Goal: Transaction & Acquisition: Purchase product/service

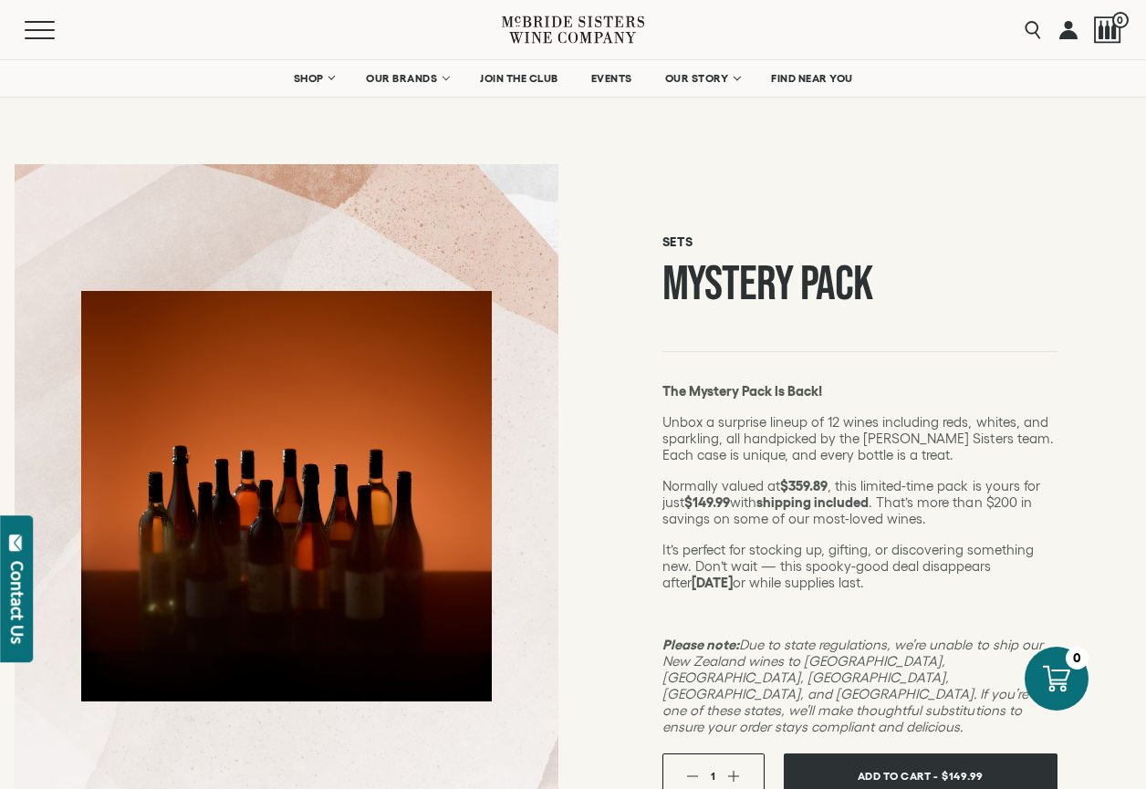
click at [850, 754] on button "Add To Cart - $149.99" at bounding box center [921, 777] width 274 height 46
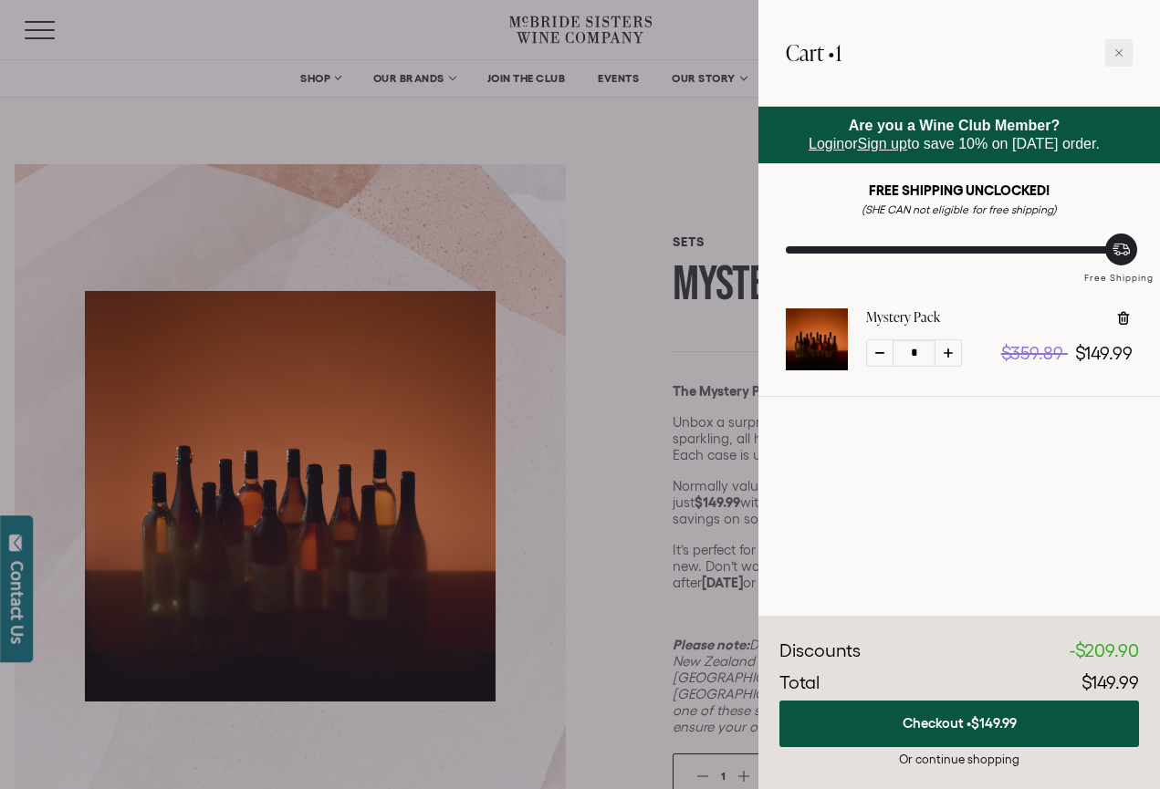
click at [818, 145] on span "Login" at bounding box center [827, 144] width 36 height 16
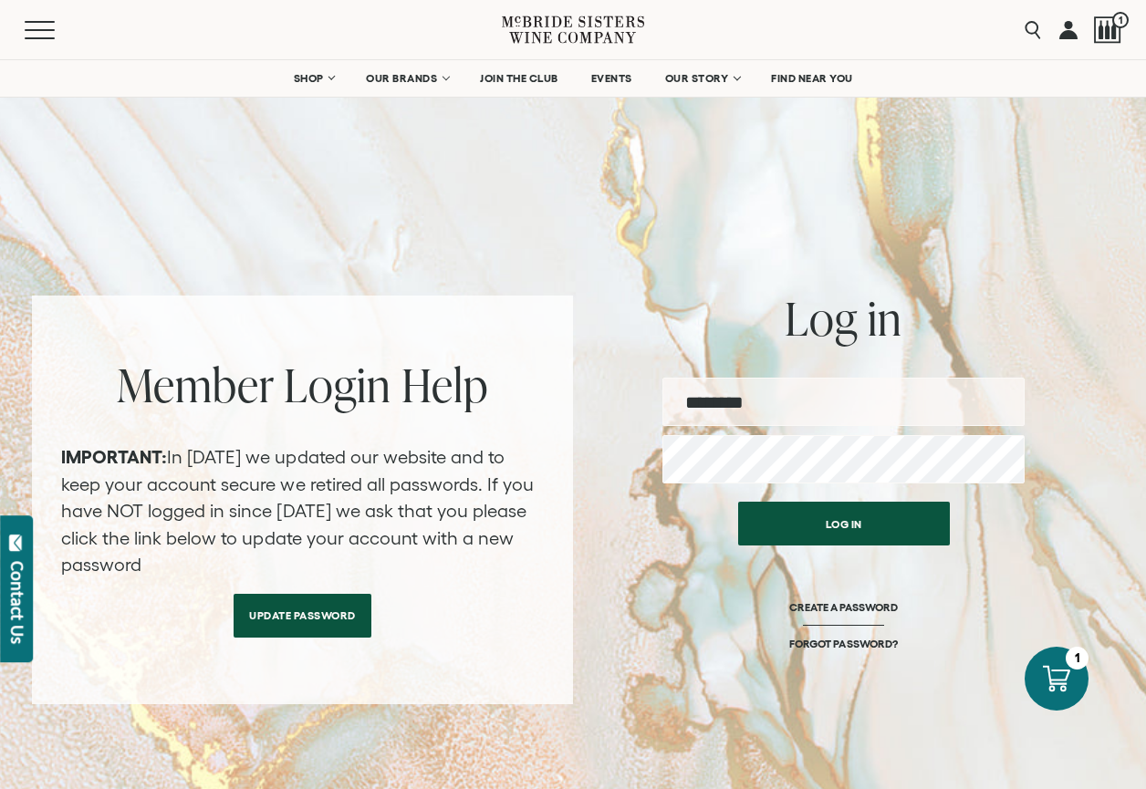
type input "**********"
click at [843, 524] on button "Log in" at bounding box center [844, 524] width 212 height 44
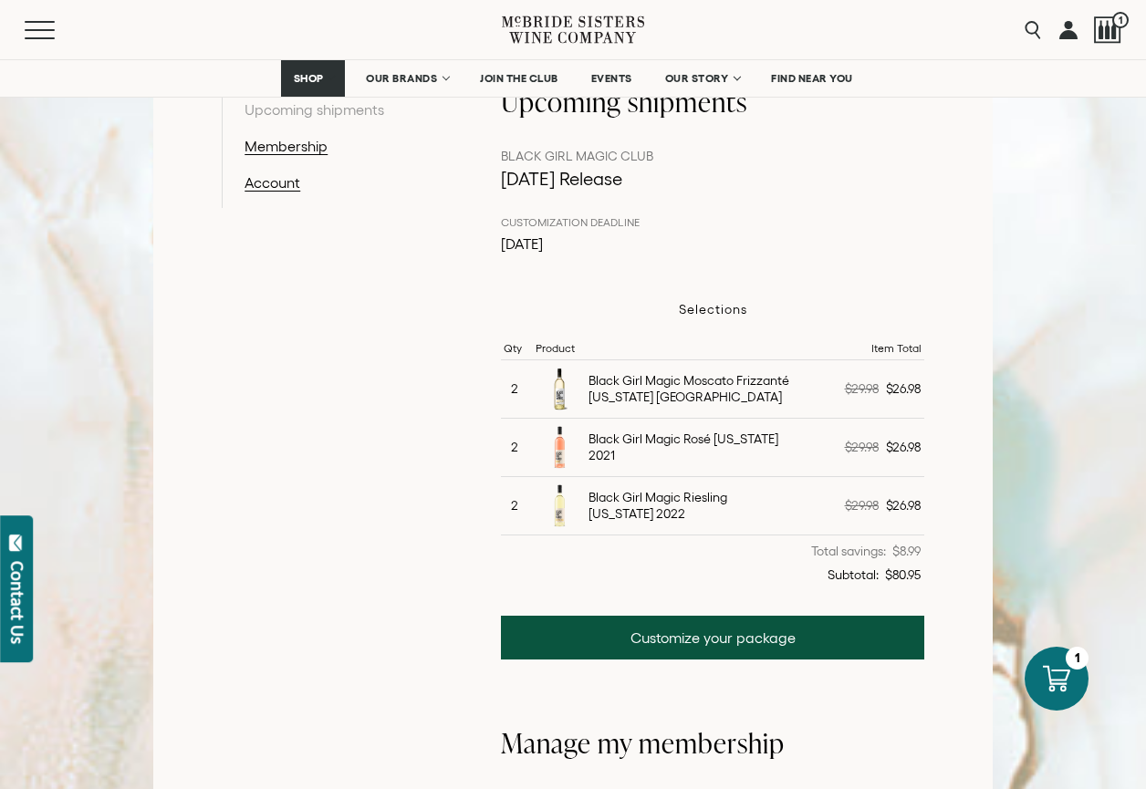
scroll to position [316, 0]
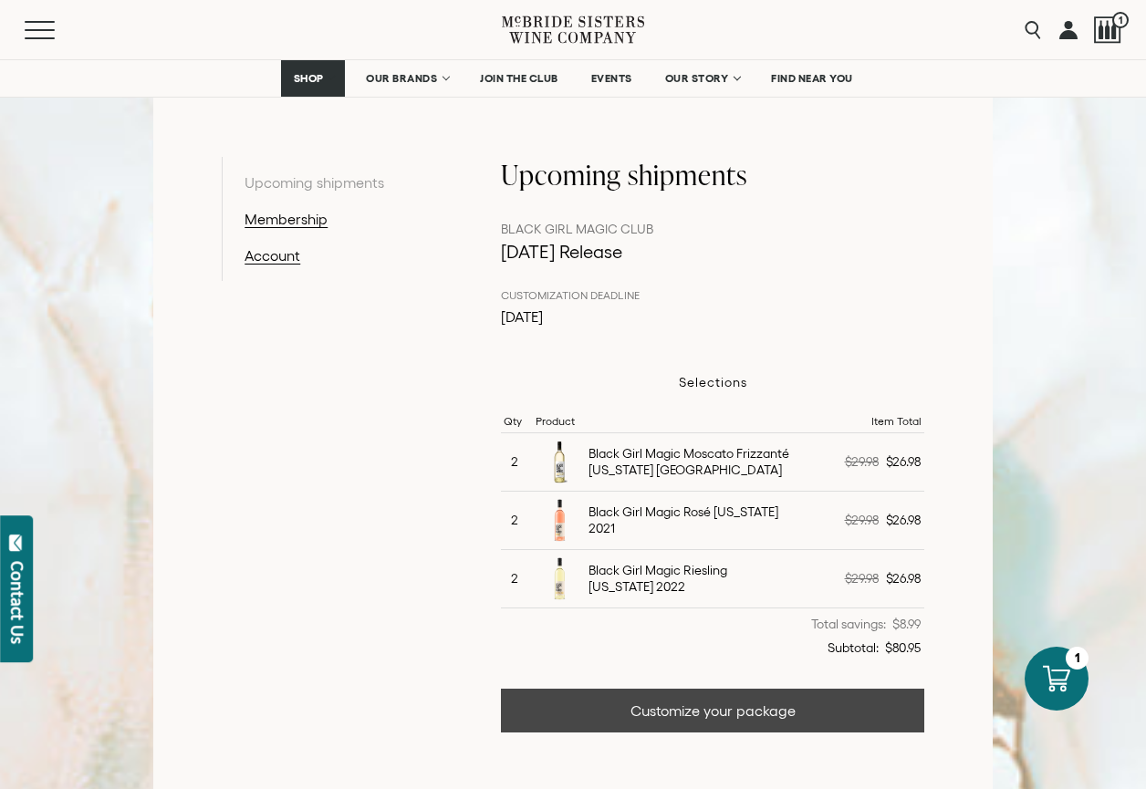
click at [708, 706] on link "Customize your package" at bounding box center [712, 711] width 423 height 44
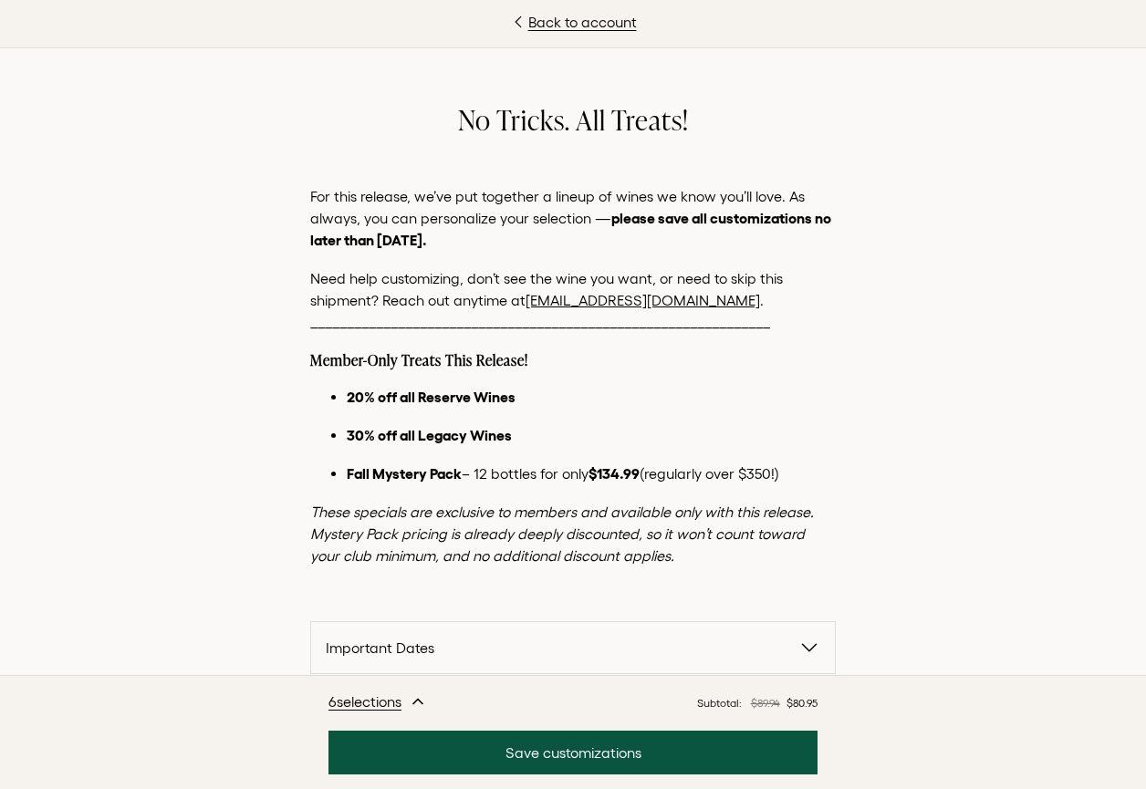
click at [810, 649] on icon "button" at bounding box center [810, 648] width 22 height 22
click at [807, 646] on icon "button" at bounding box center [810, 648] width 22 height 22
click at [1132, 266] on div "Back to account No Tricks. All Treats! For this release, we’ve put together a l…" at bounding box center [573, 394] width 1146 height 789
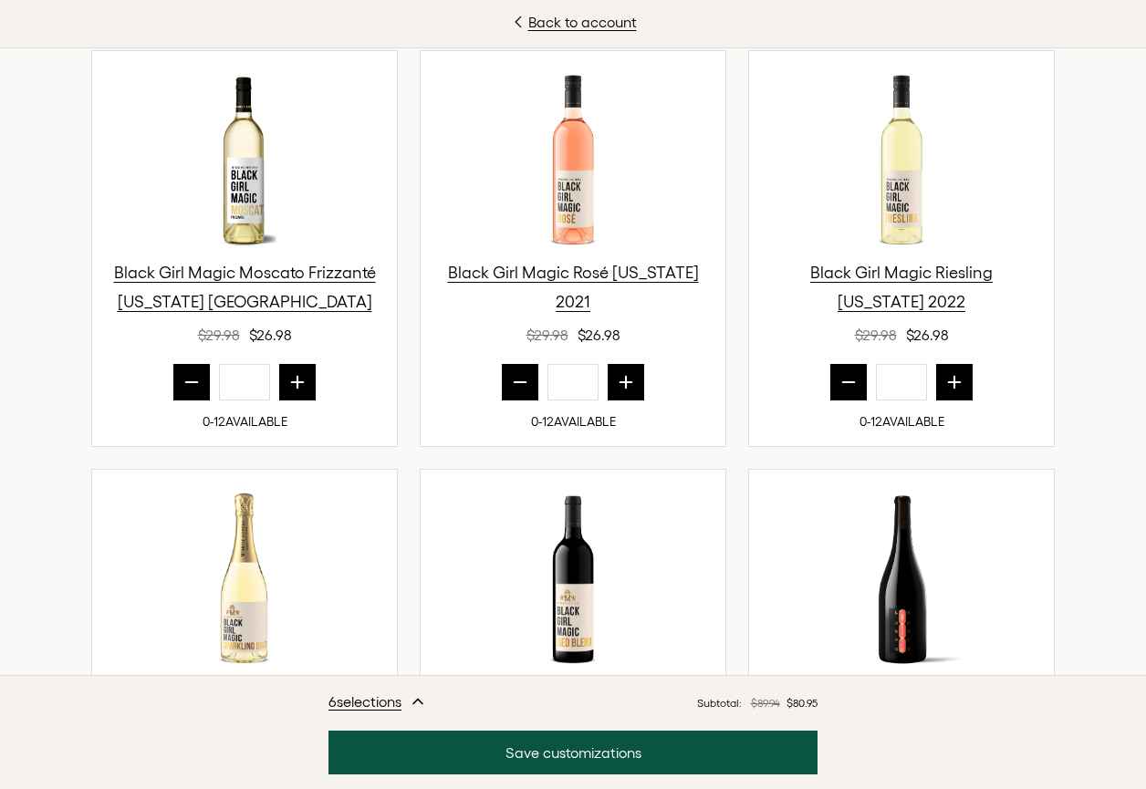
drag, startPoint x: 792, startPoint y: 96, endPoint x: 886, endPoint y: 82, distance: 95.0
click at [886, 82] on div "Black Girl Magic Riesling [US_STATE] 2022 $29.98 $26.98" at bounding box center [901, 207] width 305 height 313
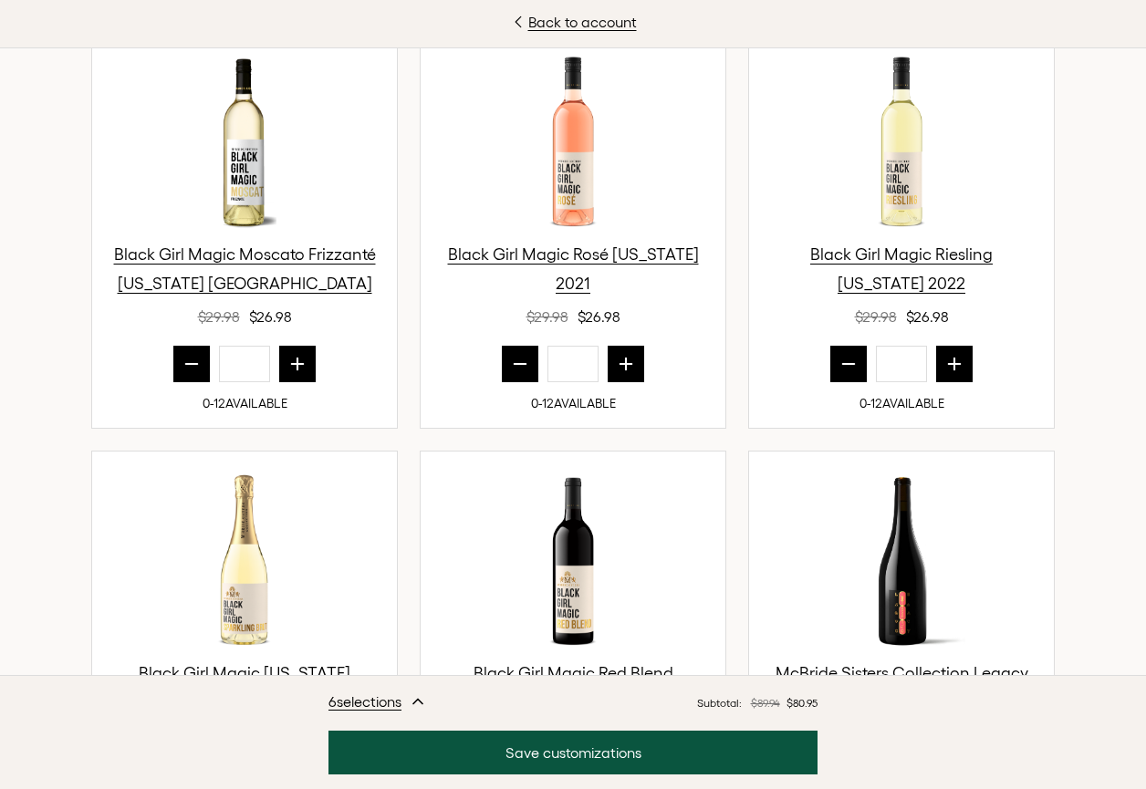
scroll to position [680, 0]
click at [843, 361] on icon "prior quantity" at bounding box center [849, 363] width 18 height 18
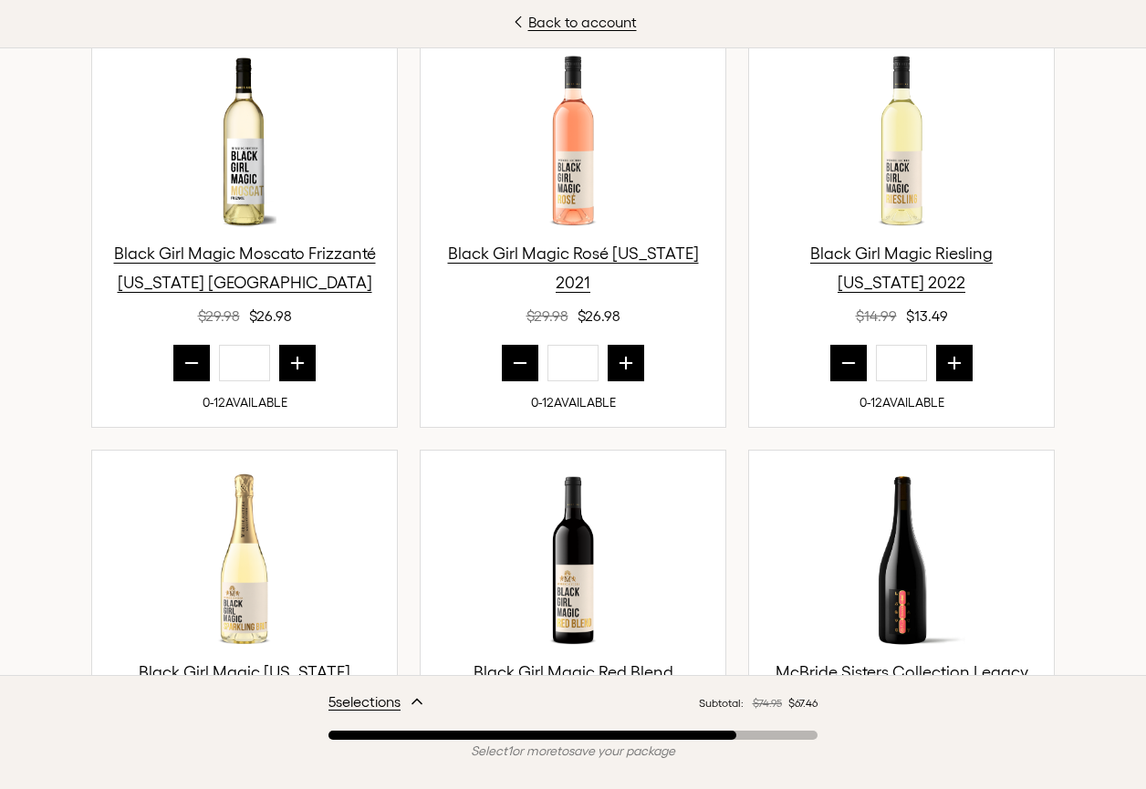
click at [843, 363] on icon "prior quantity" at bounding box center [849, 363] width 12 height 0
type input "*"
click at [185, 366] on icon "prior quantity" at bounding box center [192, 363] width 18 height 18
click at [185, 367] on icon "prior quantity" at bounding box center [192, 363] width 18 height 18
type input "*"
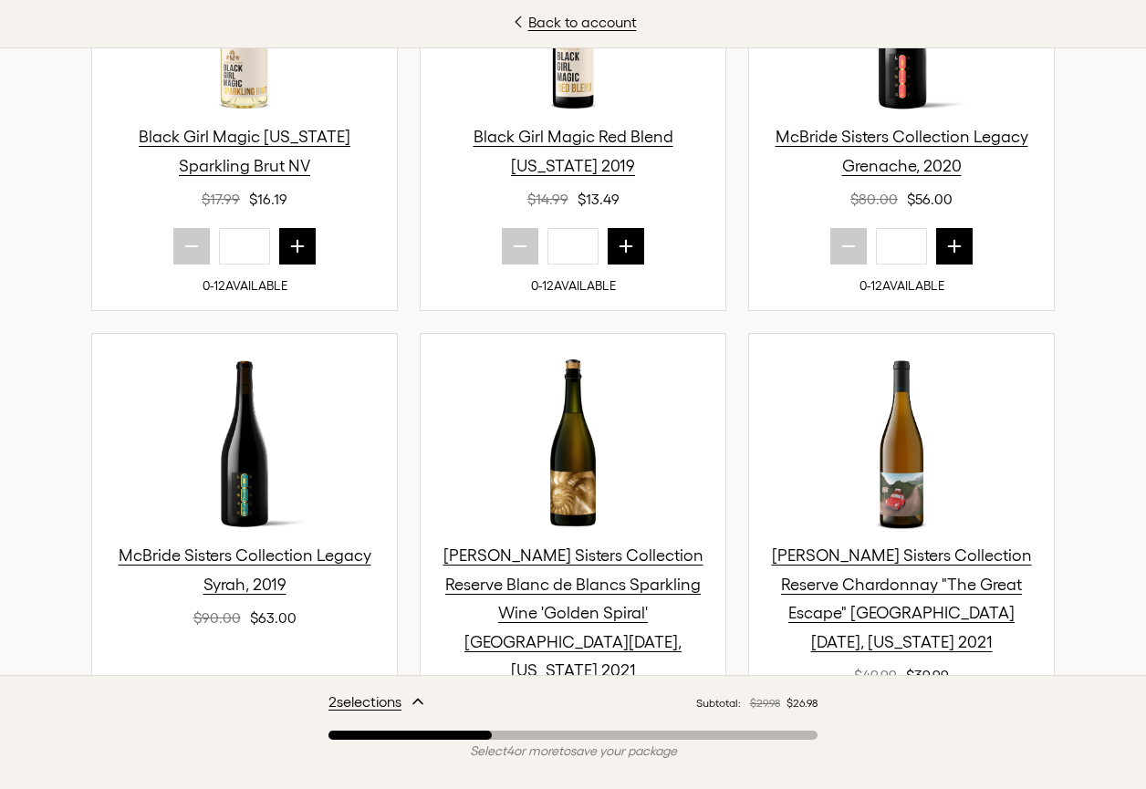
scroll to position [1219, 0]
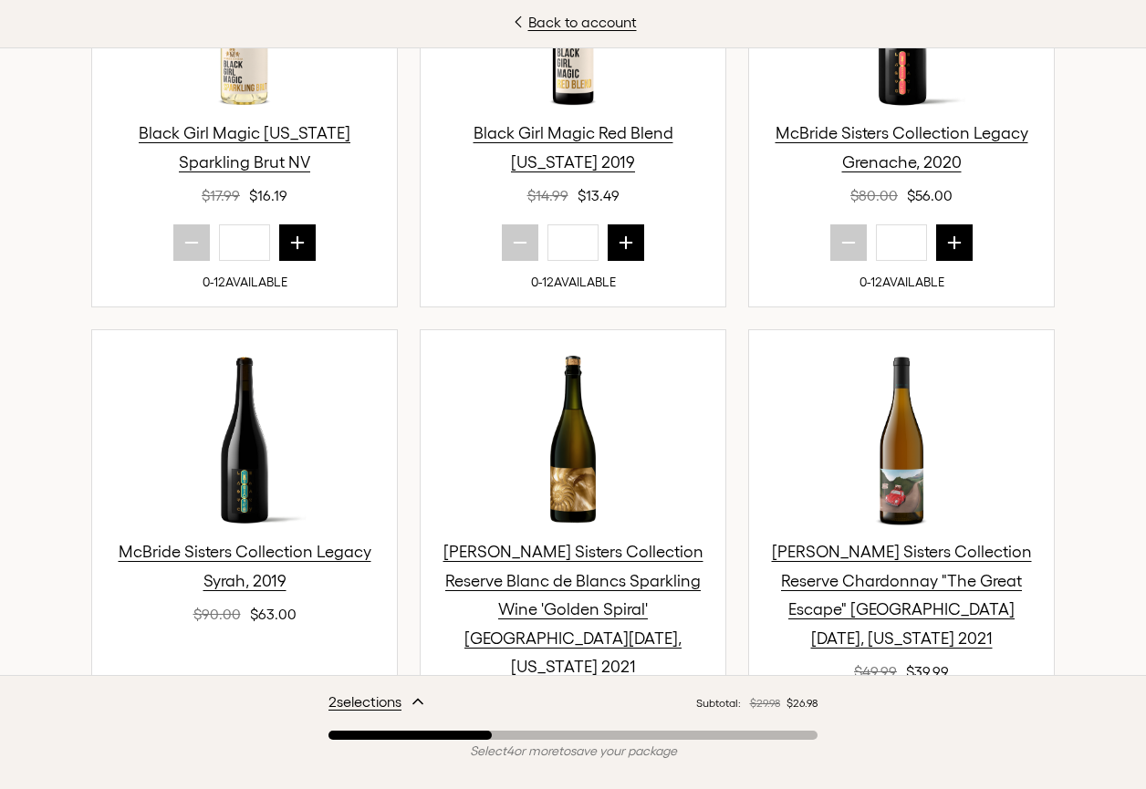
drag, startPoint x: 961, startPoint y: 155, endPoint x: 956, endPoint y: 295, distance: 139.7
click at [956, 295] on div "[PERSON_NAME] Sisters Collection Legacy Grenache, 2020 $80.00 $56.00 * 0-12 AVA…" at bounding box center [901, 109] width 307 height 397
drag, startPoint x: 956, startPoint y: 295, endPoint x: 937, endPoint y: 334, distance: 43.7
click at [937, 334] on div "Black Girl Magic Moscato Frizzanté [US_STATE] [GEOGRAPHIC_DATA] $14.99 $13.49 *…" at bounding box center [573, 405] width 1022 height 1826
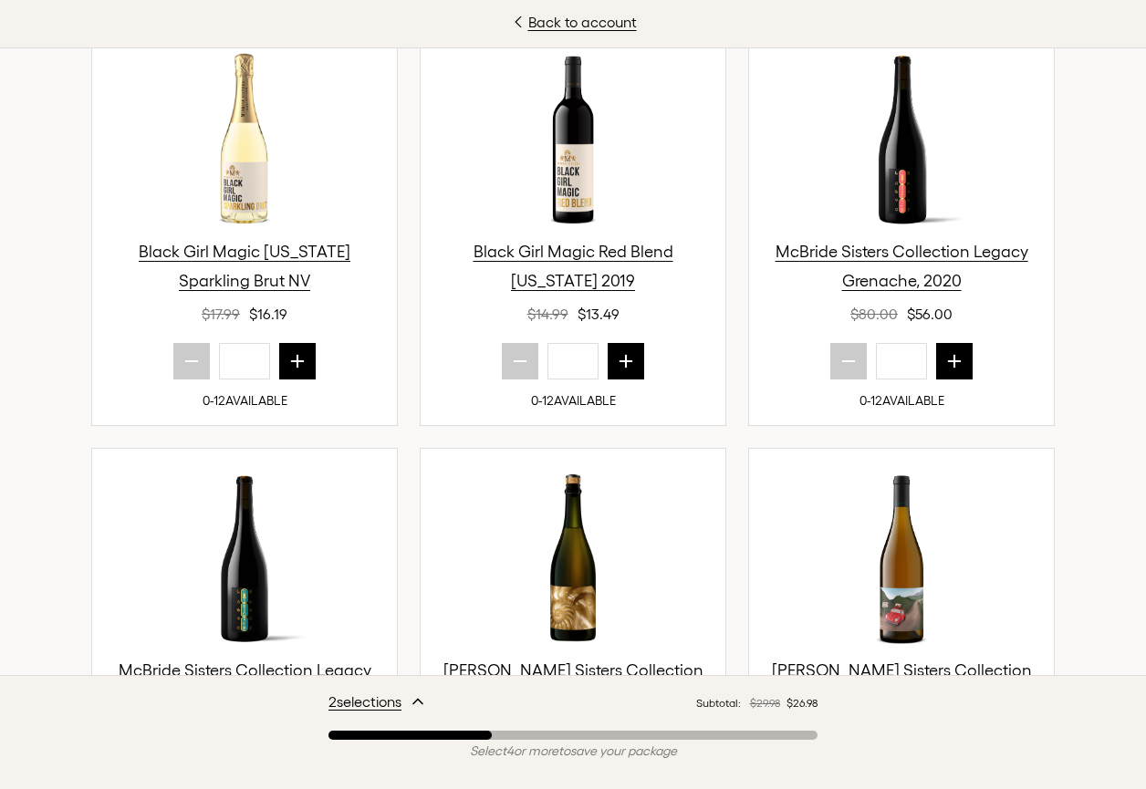
click at [624, 358] on icon "next quantity" at bounding box center [626, 361] width 18 height 18
click at [625, 358] on icon "next quantity" at bounding box center [626, 361] width 18 height 18
type input "*"
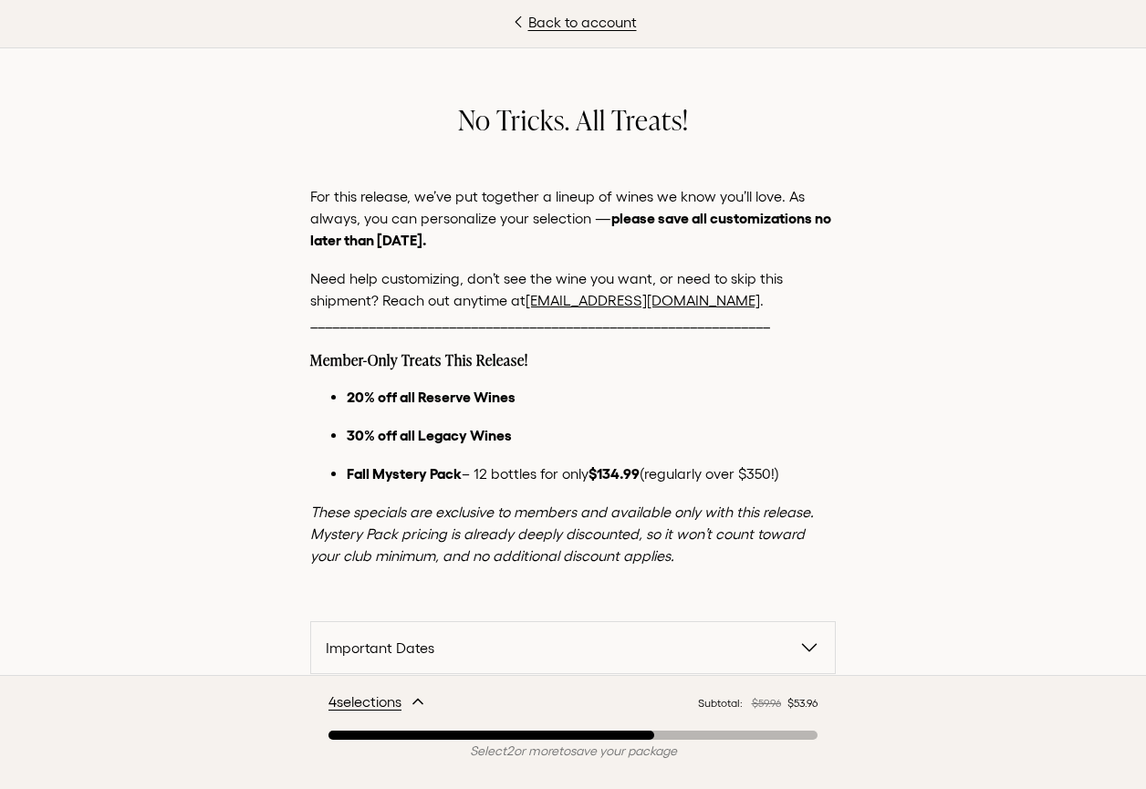
scroll to position [862, 0]
click at [665, 650] on span "Important Dates" at bounding box center [562, 648] width 473 height 22
click at [421, 699] on icon "button" at bounding box center [418, 702] width 15 height 15
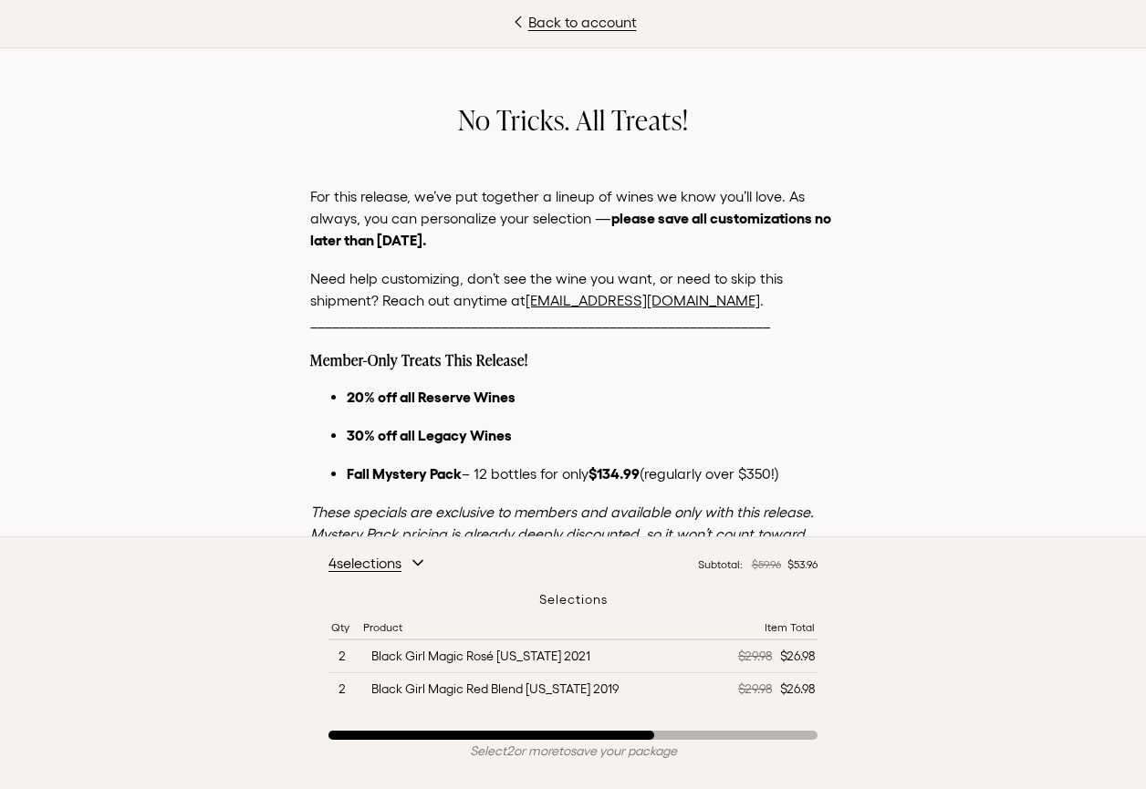
click at [351, 654] on td "2" at bounding box center [344, 657] width 30 height 33
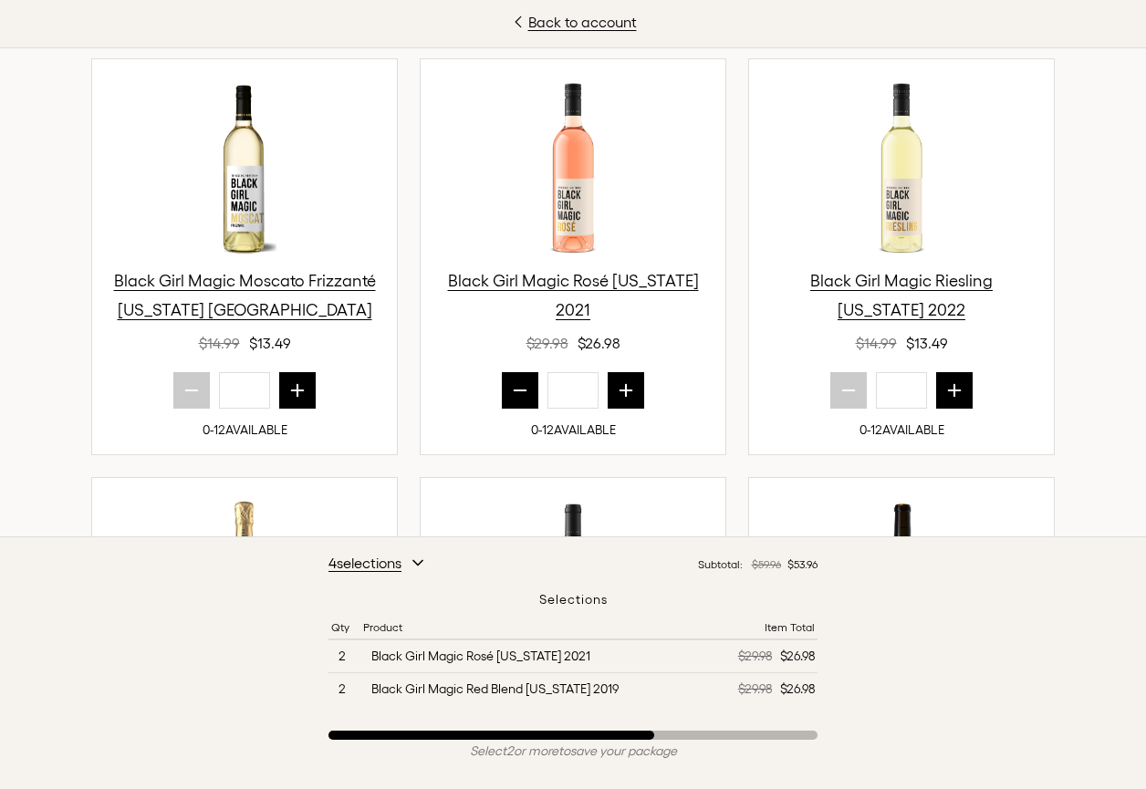
click at [617, 390] on icon "next quantity" at bounding box center [626, 390] width 18 height 18
type input "*"
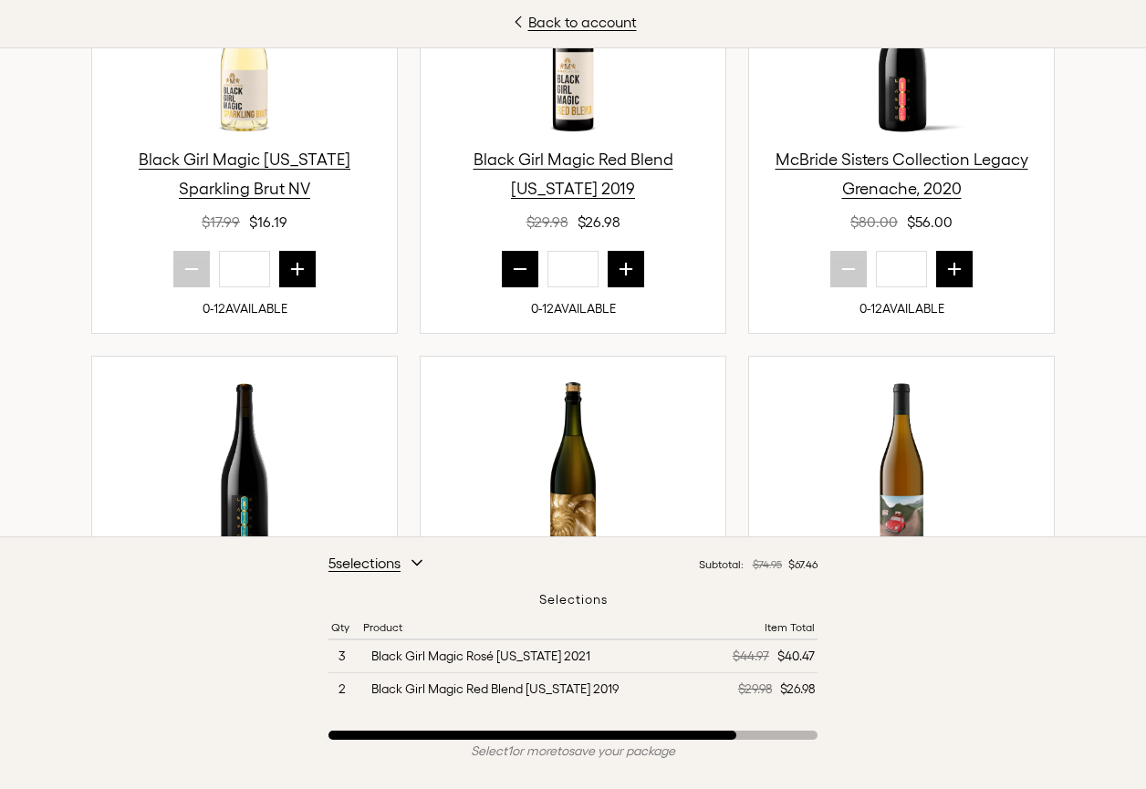
click at [617, 263] on icon "next quantity" at bounding box center [626, 269] width 18 height 18
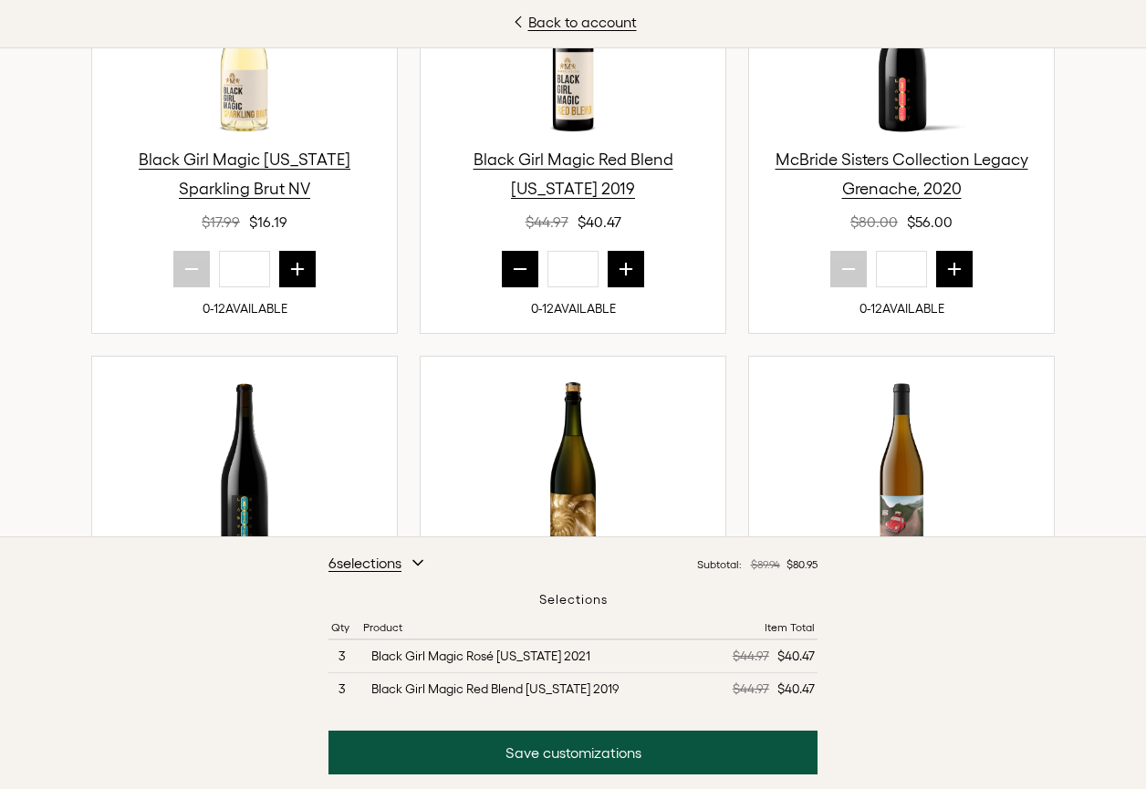
type input "*"
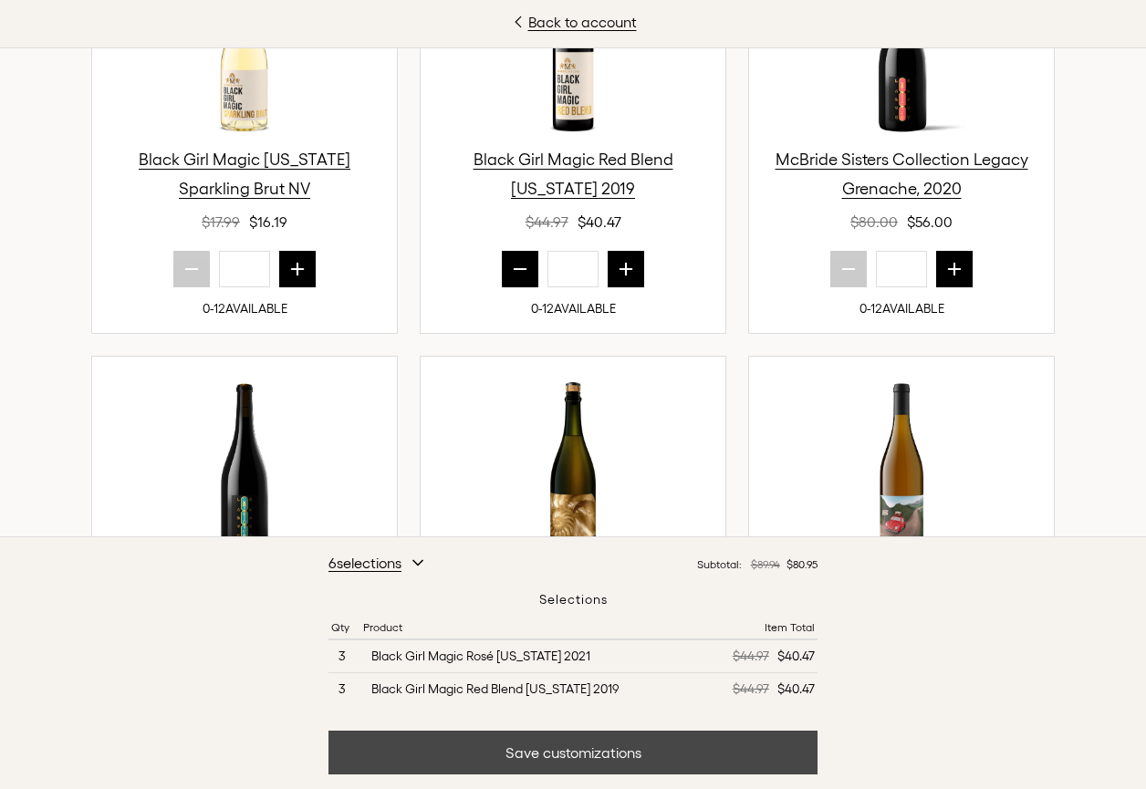
click at [537, 757] on button "Save customizations" at bounding box center [573, 753] width 489 height 44
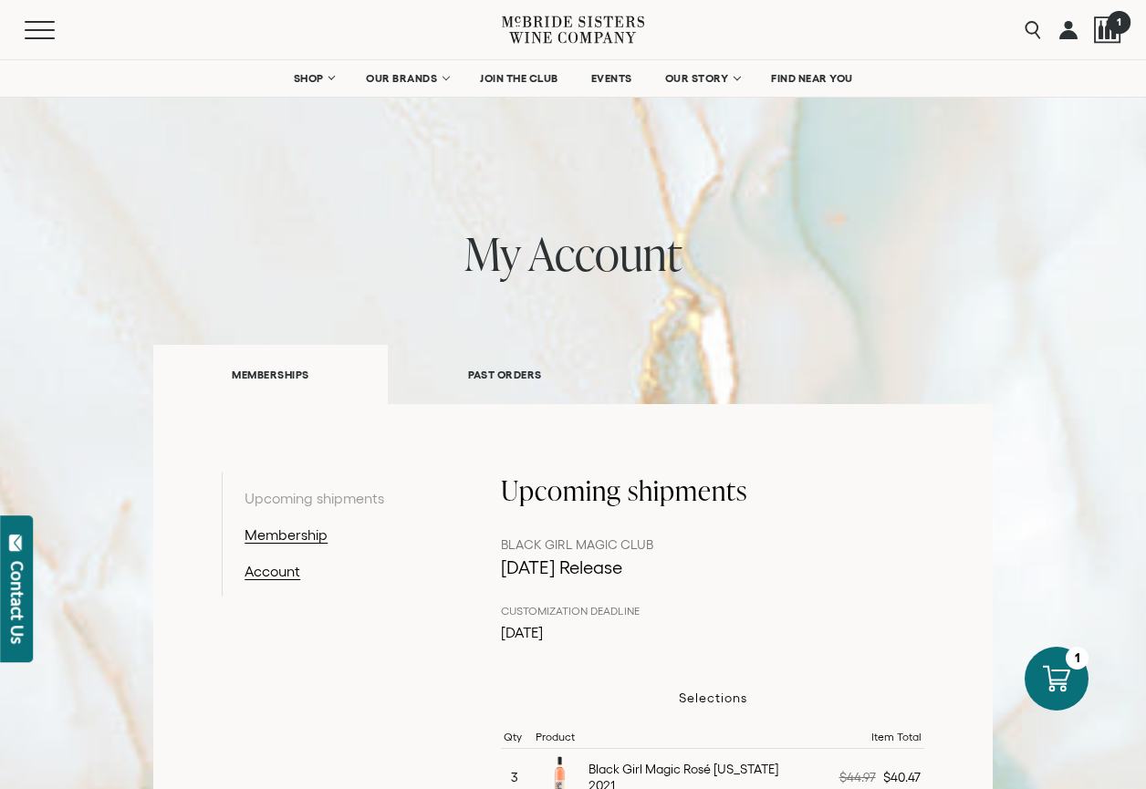
click at [1101, 33] on div at bounding box center [1107, 29] width 27 height 27
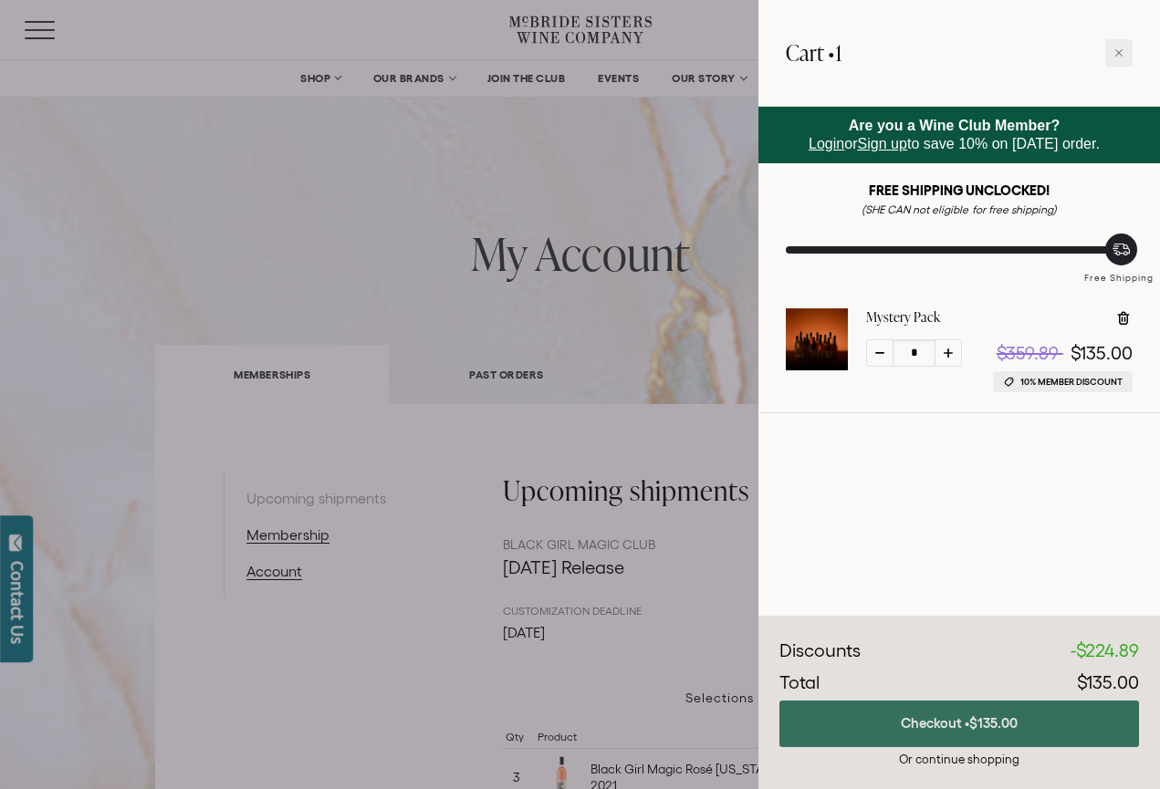
click at [976, 729] on span "$135.00" at bounding box center [993, 724] width 48 height 16
